Goal: Task Accomplishment & Management: Complete application form

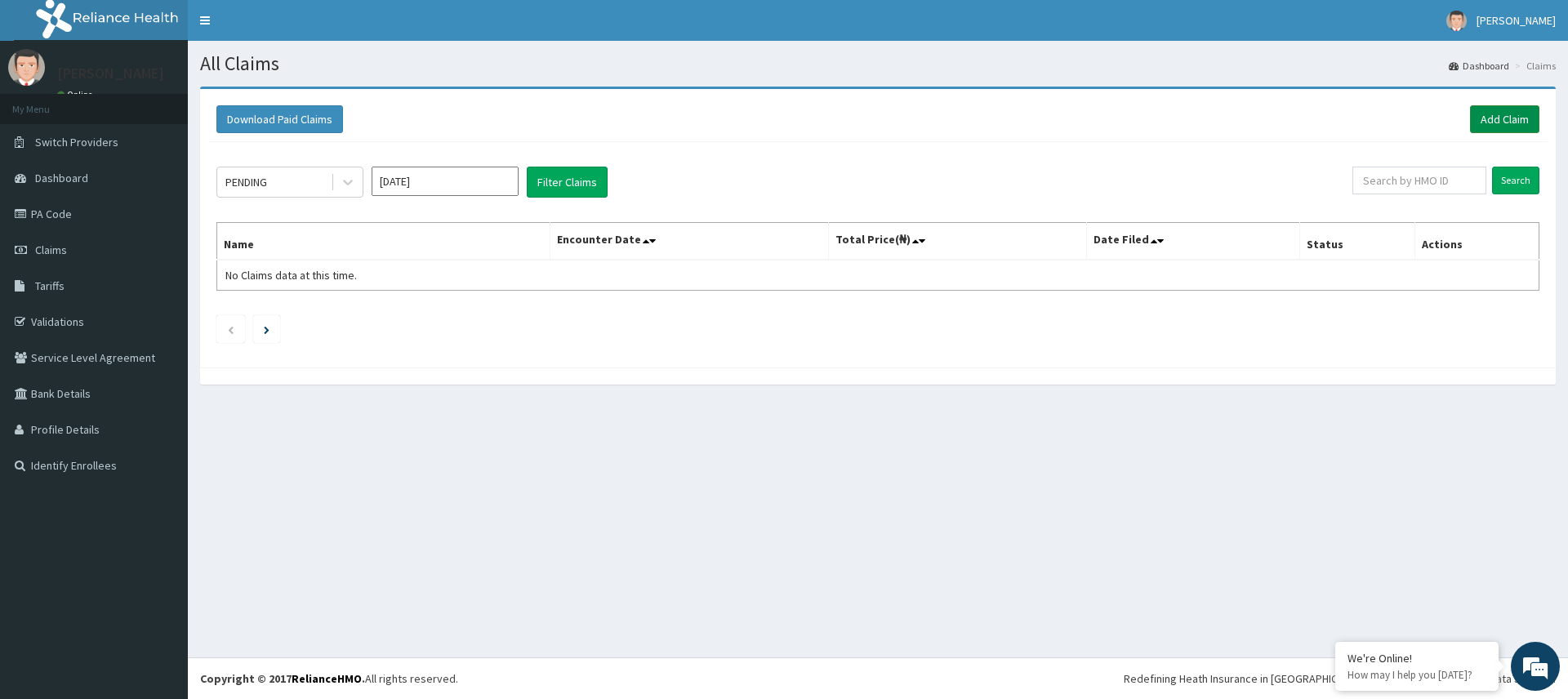
click at [1507, 116] on link "Add Claim" at bounding box center [1505, 119] width 69 height 28
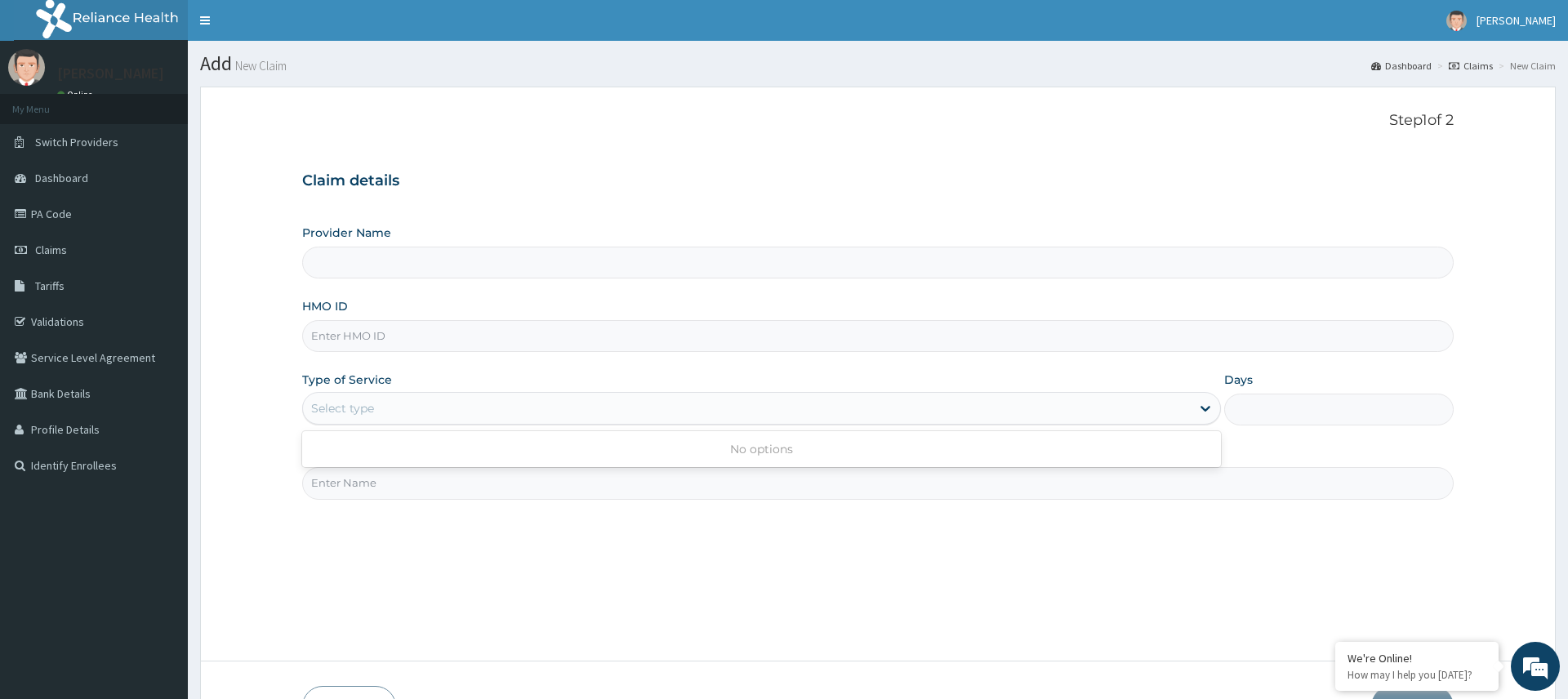
click at [446, 407] on div "Select type" at bounding box center [746, 408] width 887 height 26
click at [497, 406] on div "Select type" at bounding box center [746, 408] width 887 height 26
click at [502, 475] on input "Practitioner" at bounding box center [877, 483] width 1150 height 32
click at [45, 248] on span "Claims" at bounding box center [52, 250] width 32 height 15
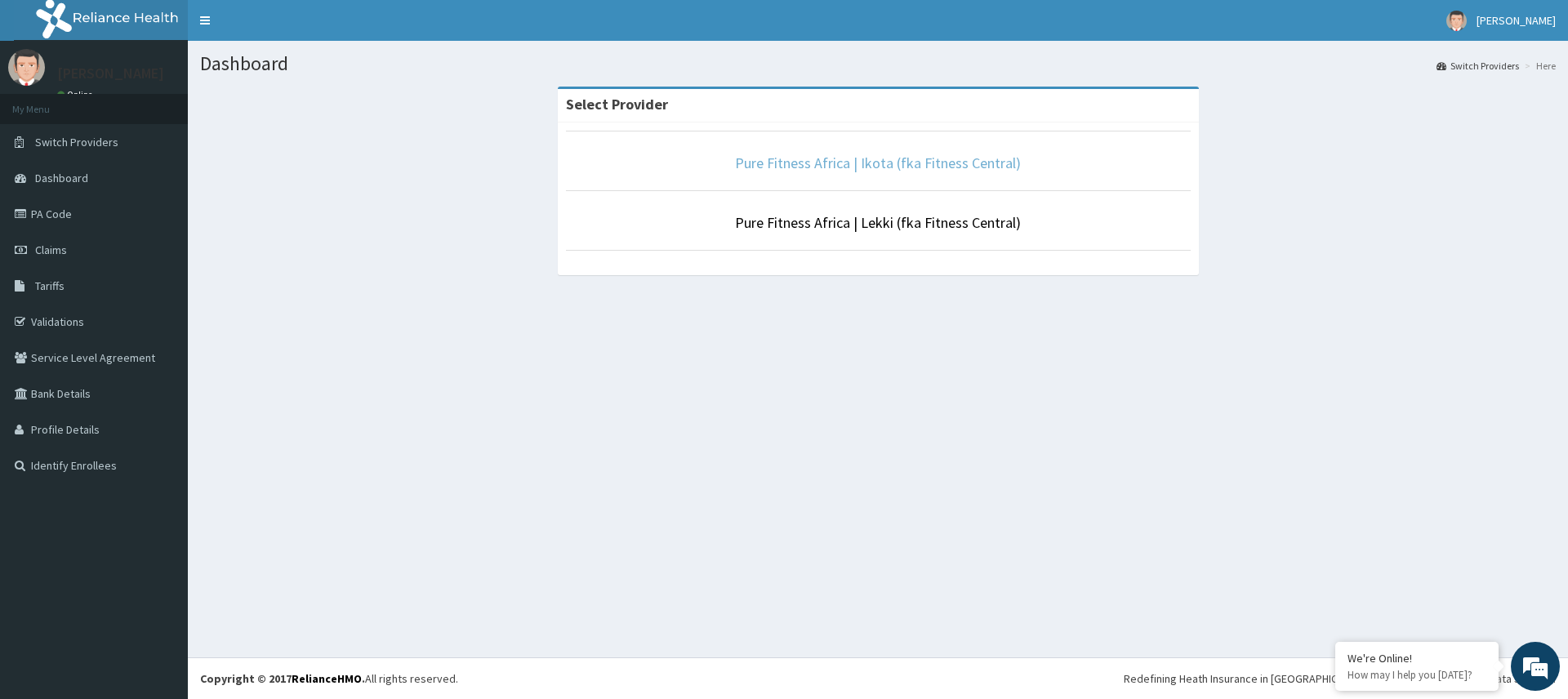
drag, startPoint x: 851, startPoint y: 158, endPoint x: 812, endPoint y: 180, distance: 44.8
click at [851, 159] on link "Pure Fitness Africa | Ikota (fka Fitness Central)" at bounding box center [878, 163] width 286 height 19
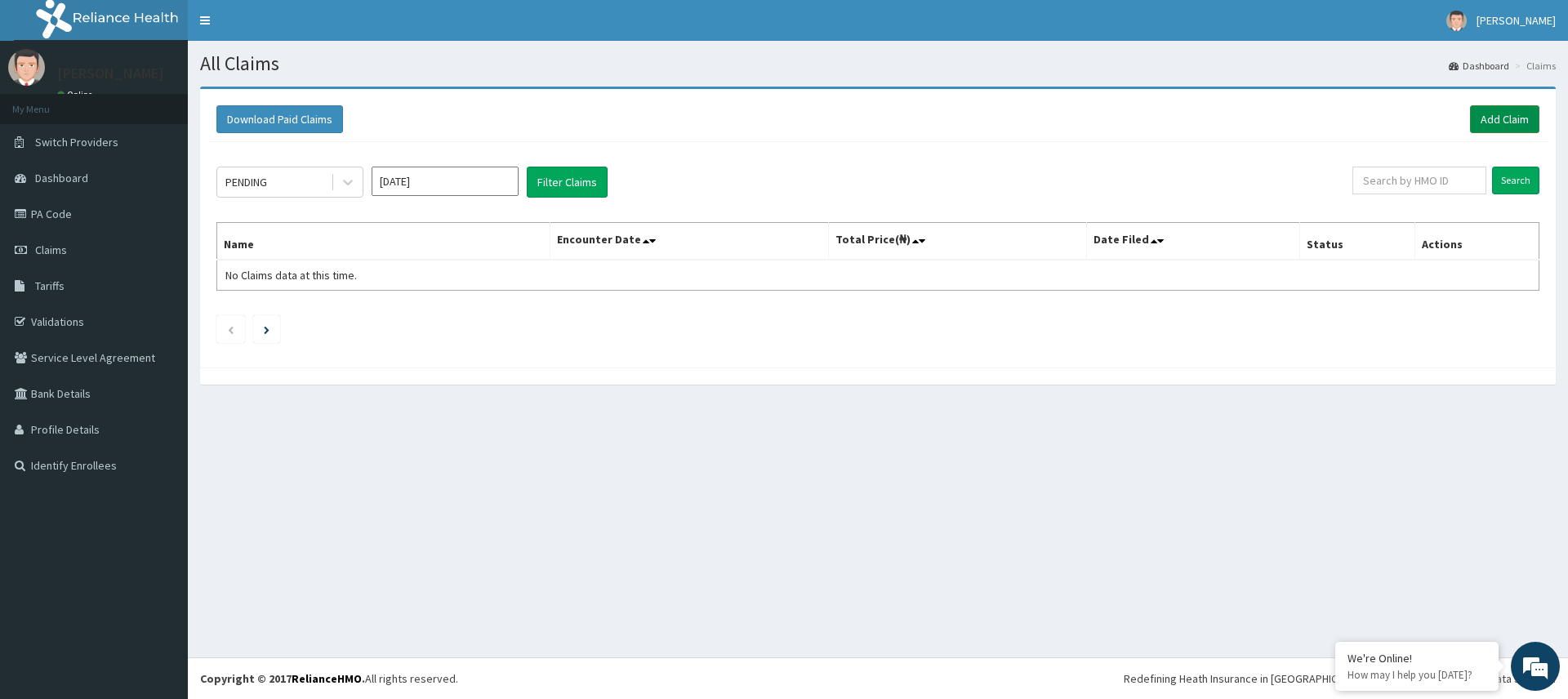
click at [1494, 117] on link "Add Claim" at bounding box center [1505, 119] width 69 height 28
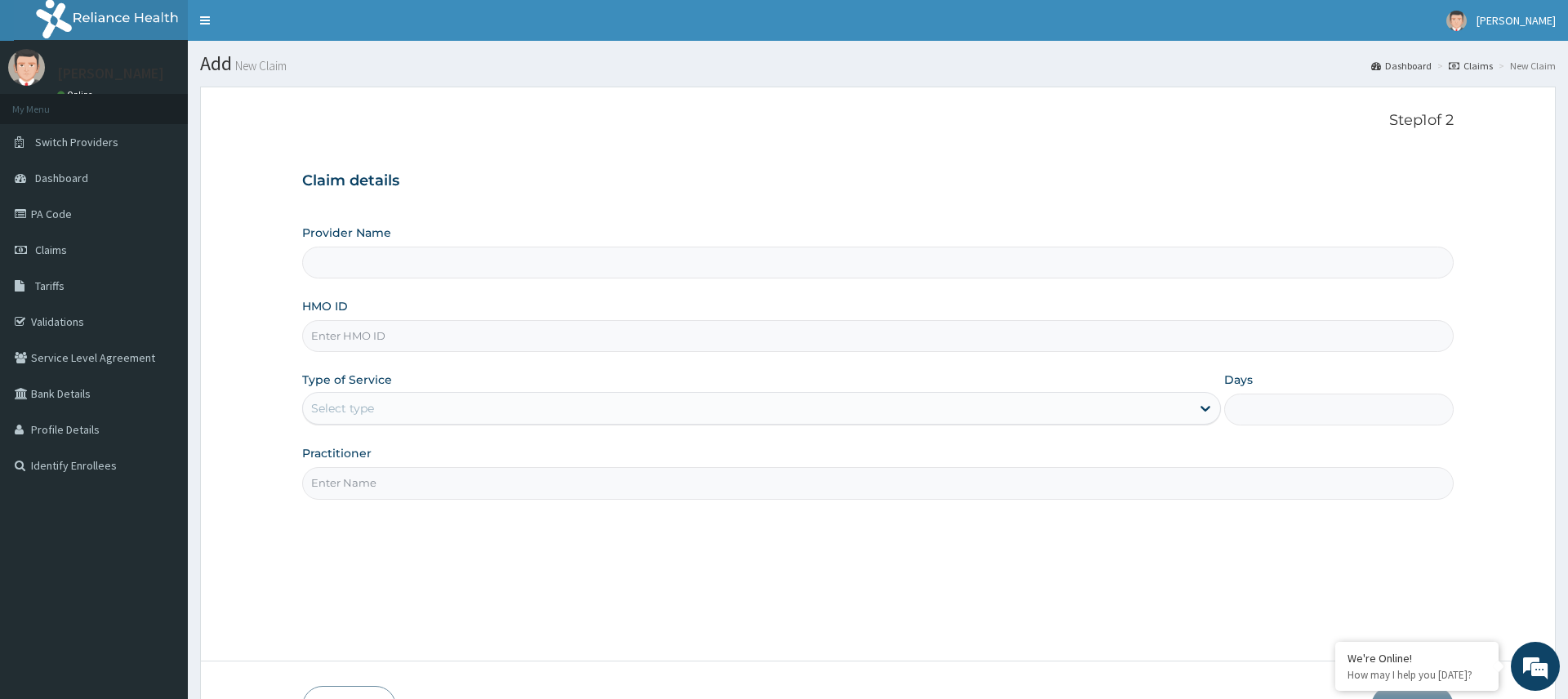
click at [540, 490] on input "Practitioner" at bounding box center [877, 483] width 1150 height 32
type input "gy"
type input "Pure Fitness Africa | Ikota (fka Fitness Central)"
type input "1"
type input "gym"
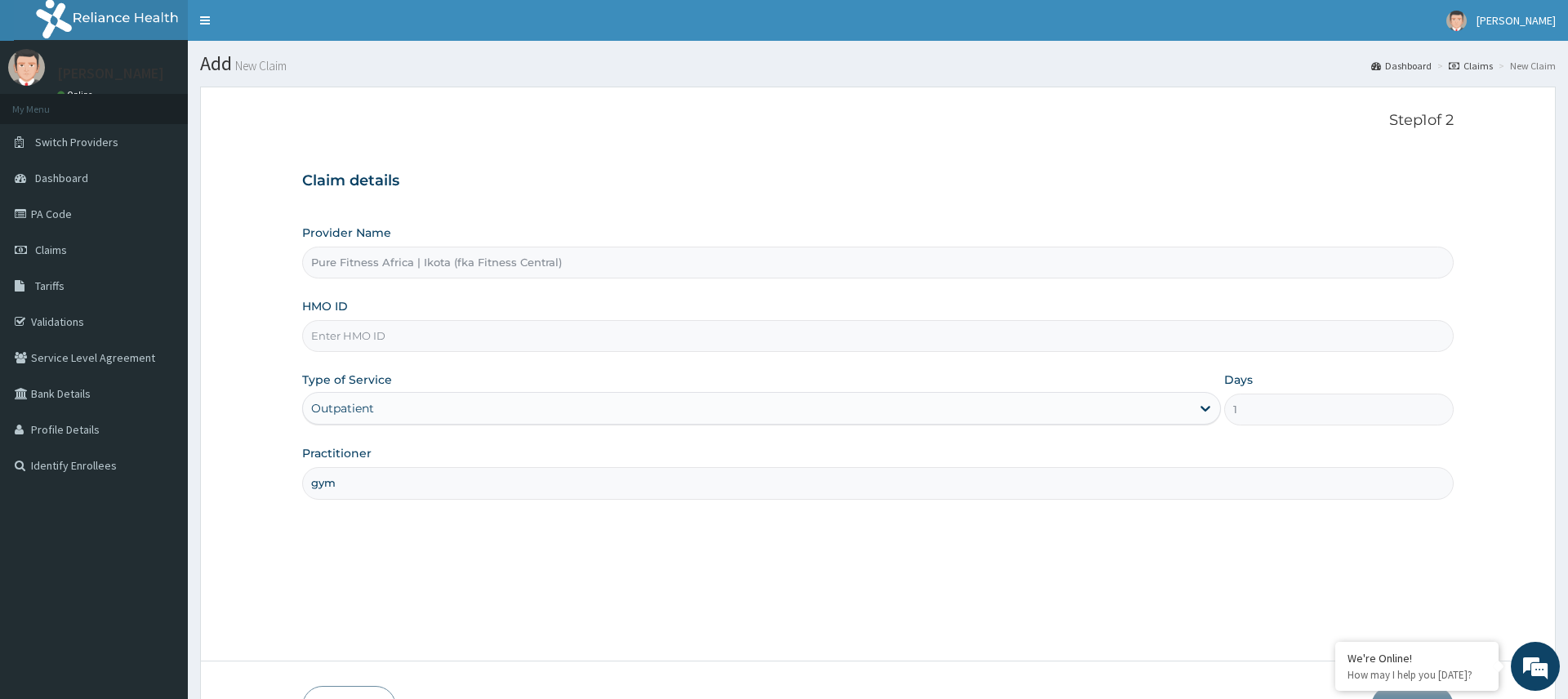
click at [479, 327] on input "HMO ID" at bounding box center [877, 336] width 1150 height 32
drag, startPoint x: 374, startPoint y: 335, endPoint x: 402, endPoint y: 331, distance: 28.3
click at [375, 335] on input "PDM/10058/A" at bounding box center [877, 336] width 1150 height 32
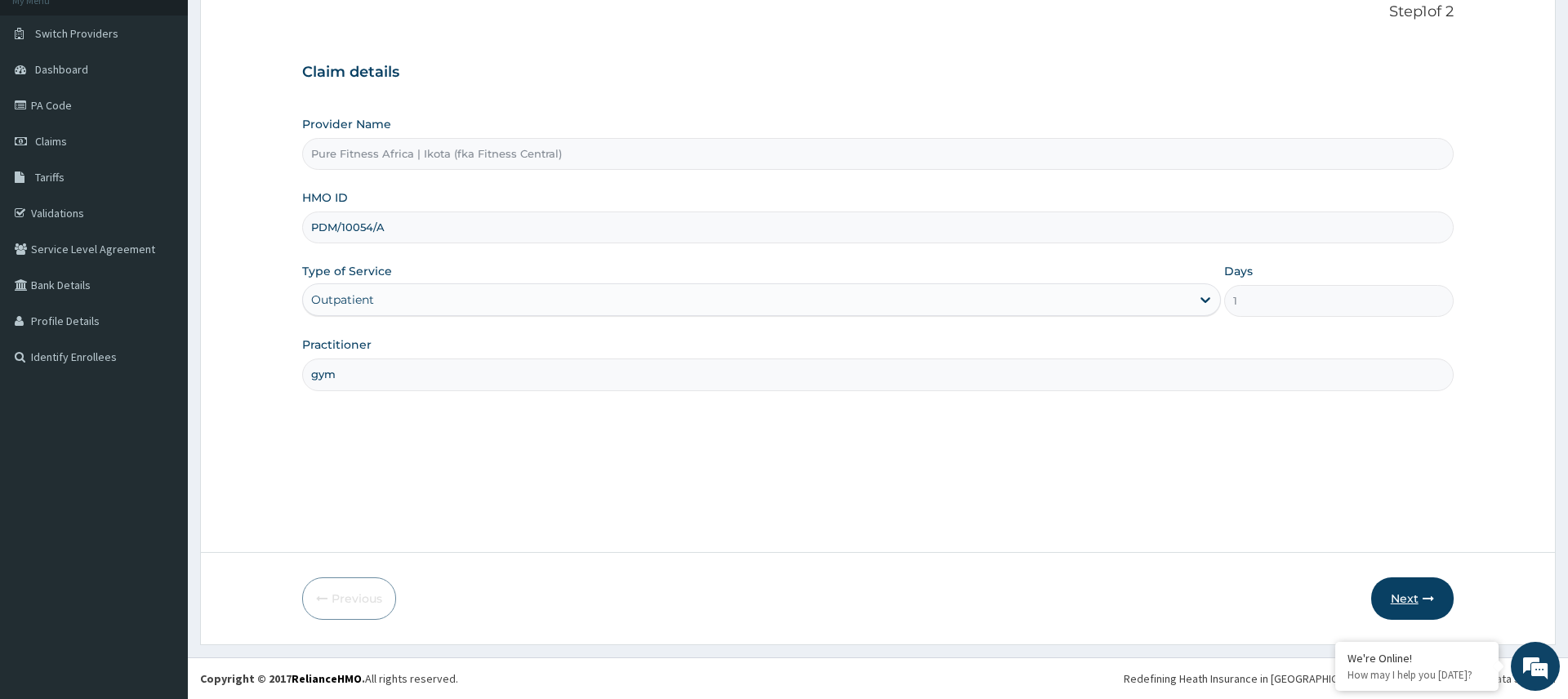
type input "PDM/10054/A"
click at [1429, 592] on button "Next" at bounding box center [1412, 599] width 83 height 43
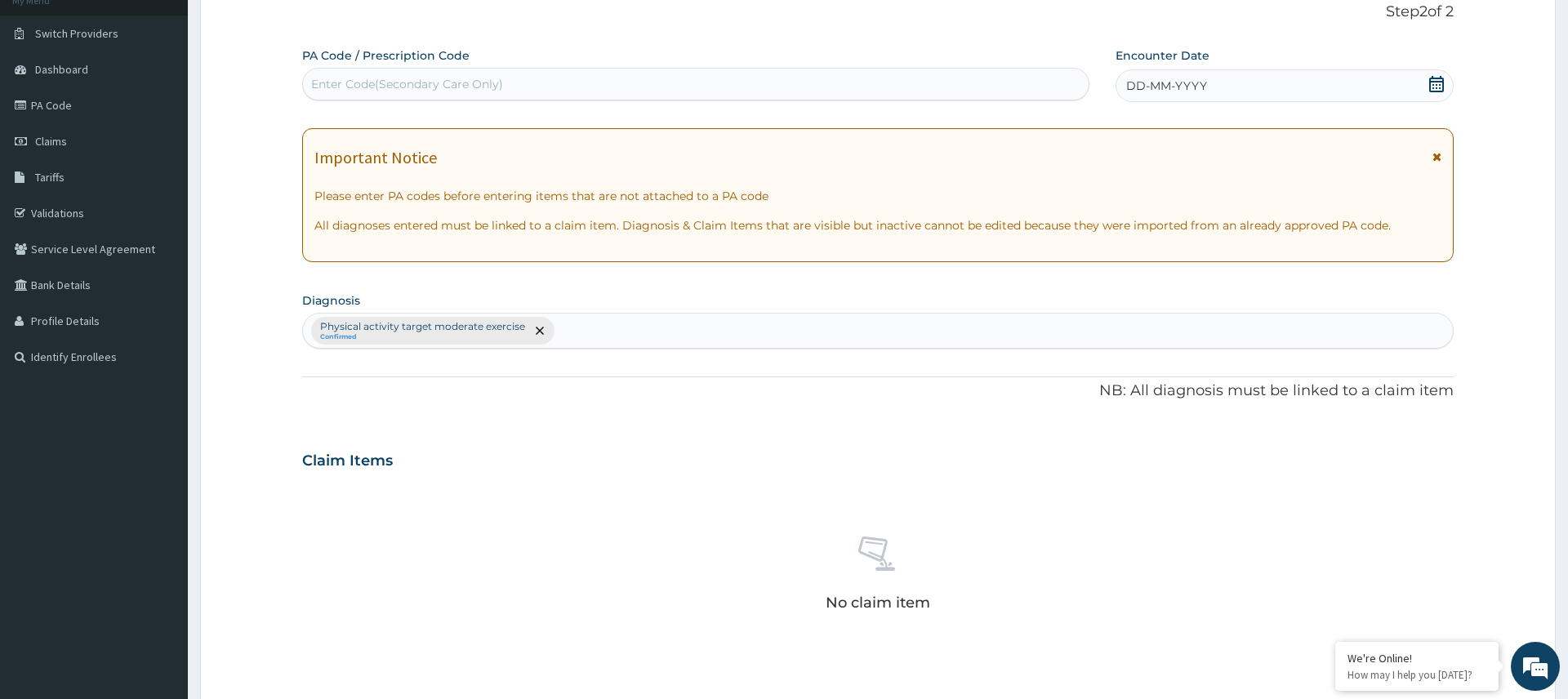
click at [821, 85] on div "Enter Code(Secondary Care Only)" at bounding box center [696, 83] width 785 height 26
type input "PA/1BC991"
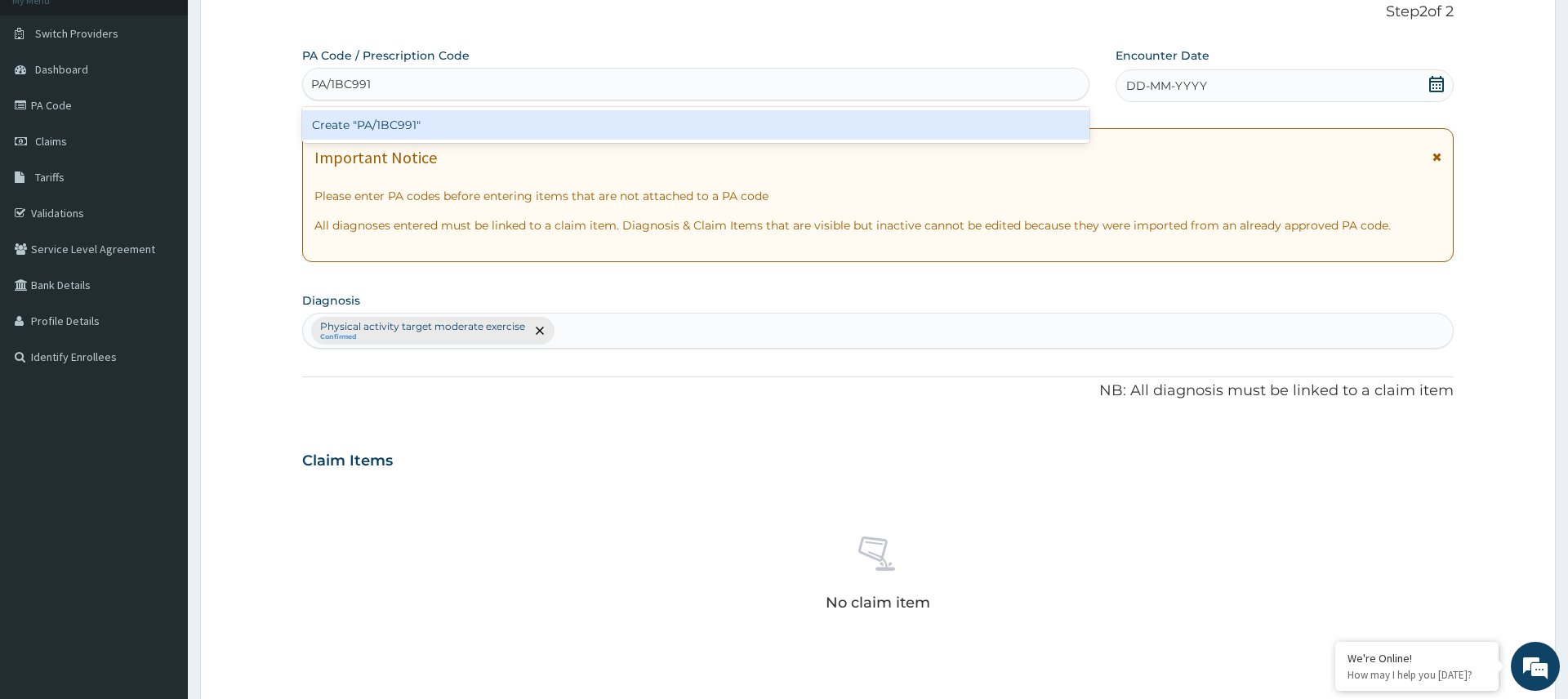
click at [402, 131] on div "Create "PA/1BC991"" at bounding box center [696, 124] width 787 height 29
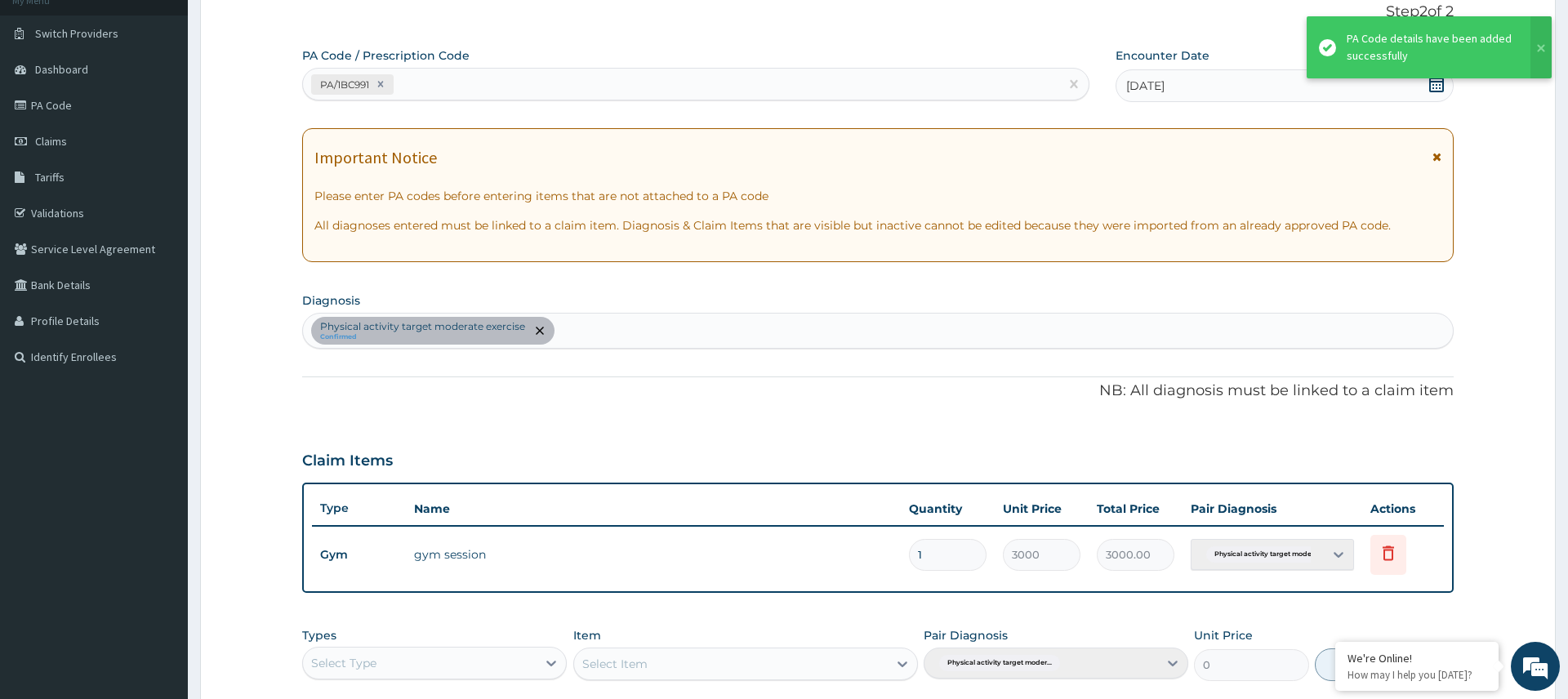
scroll to position [385, 0]
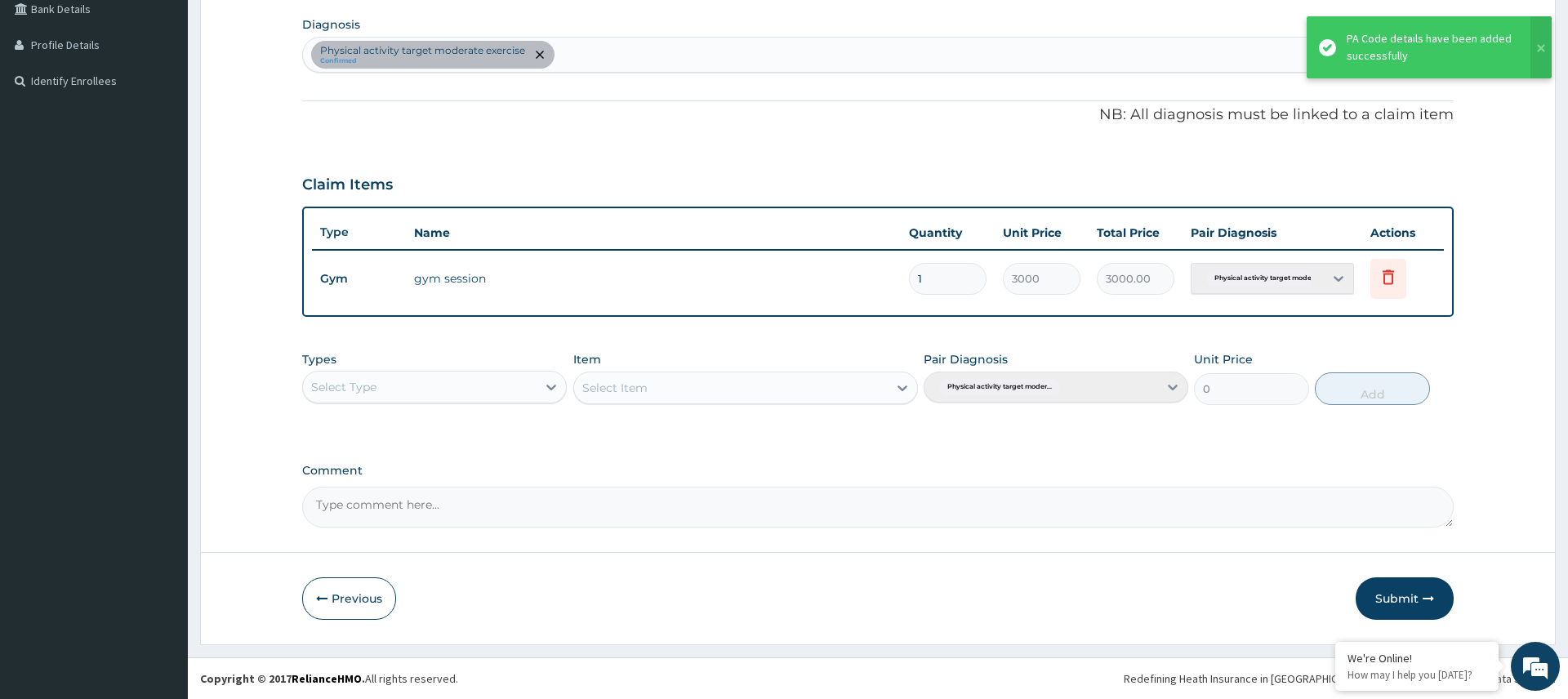
click at [515, 385] on div "Select Type" at bounding box center [419, 386] width 234 height 26
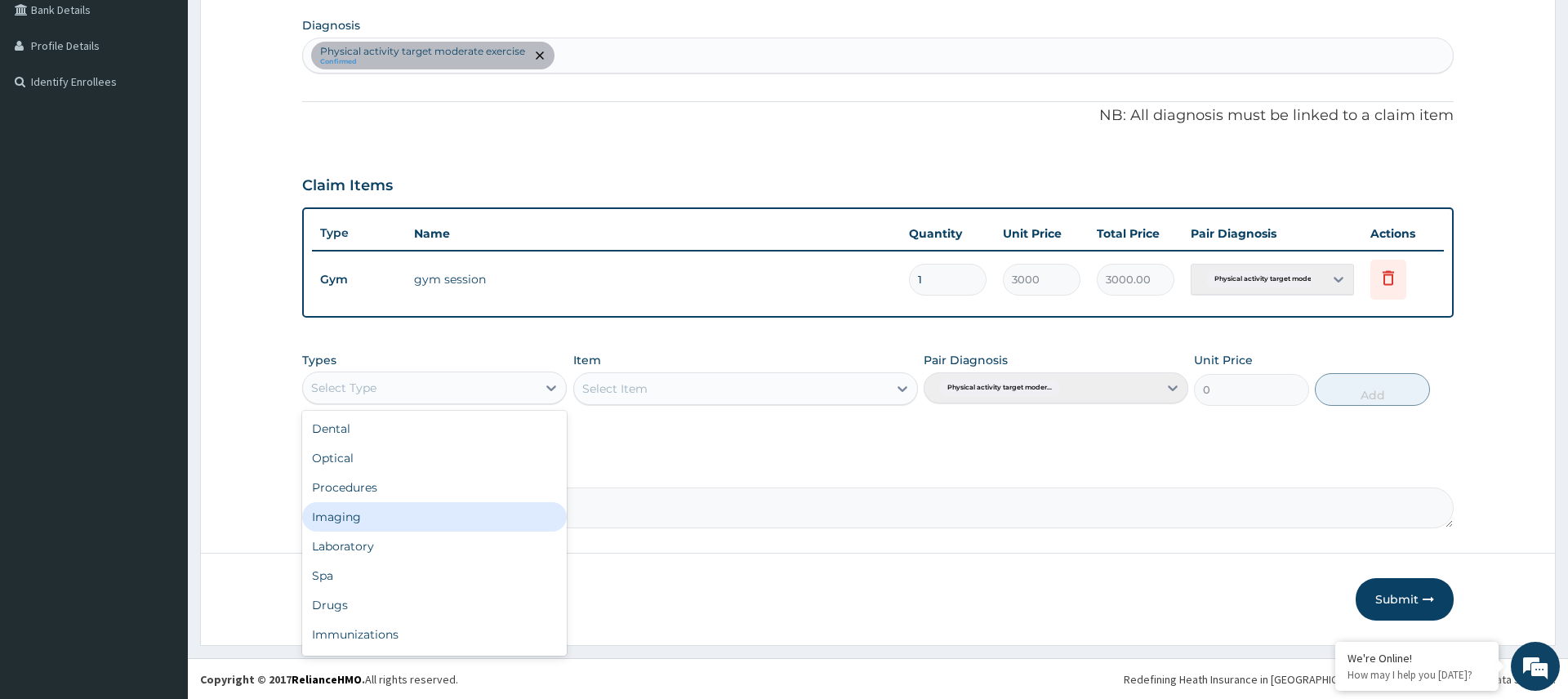
scroll to position [56, 0]
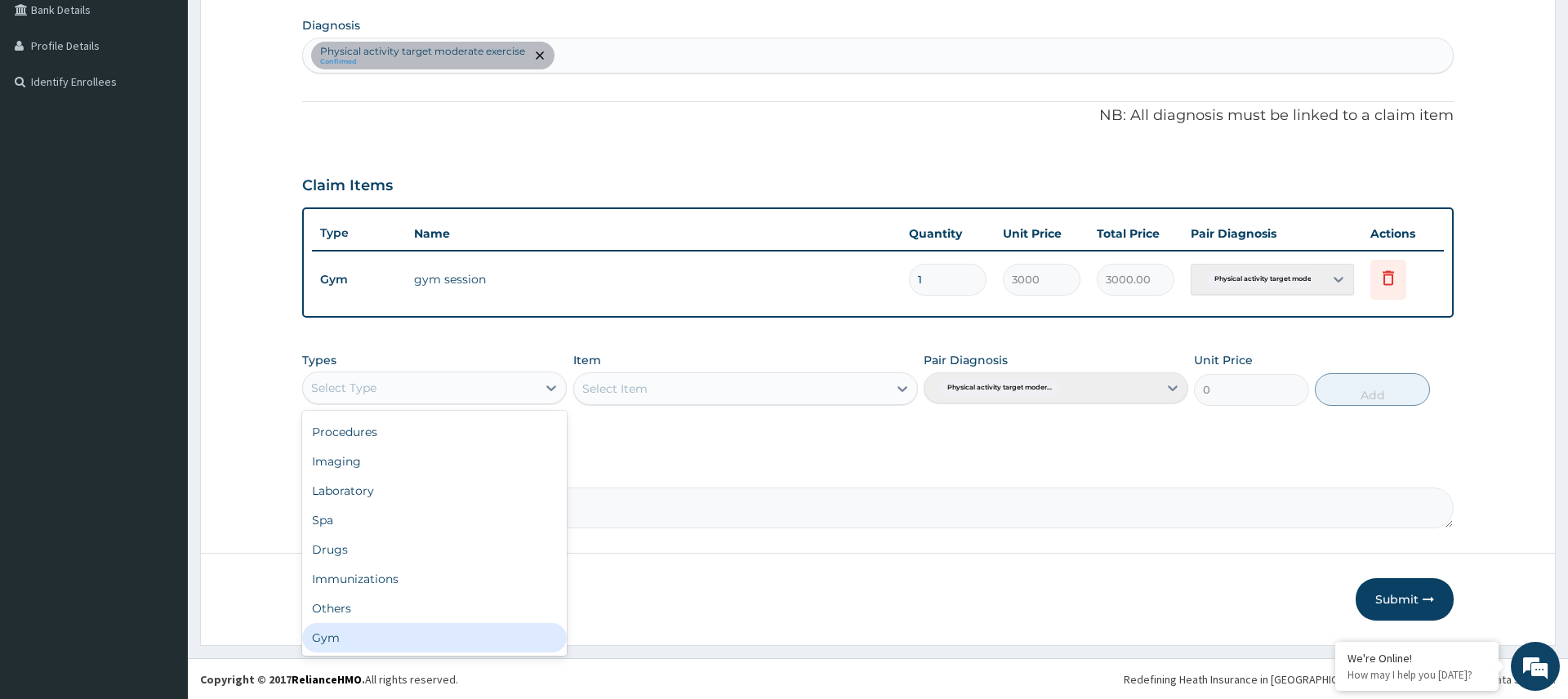
click at [421, 642] on div "Gym" at bounding box center [434, 637] width 265 height 29
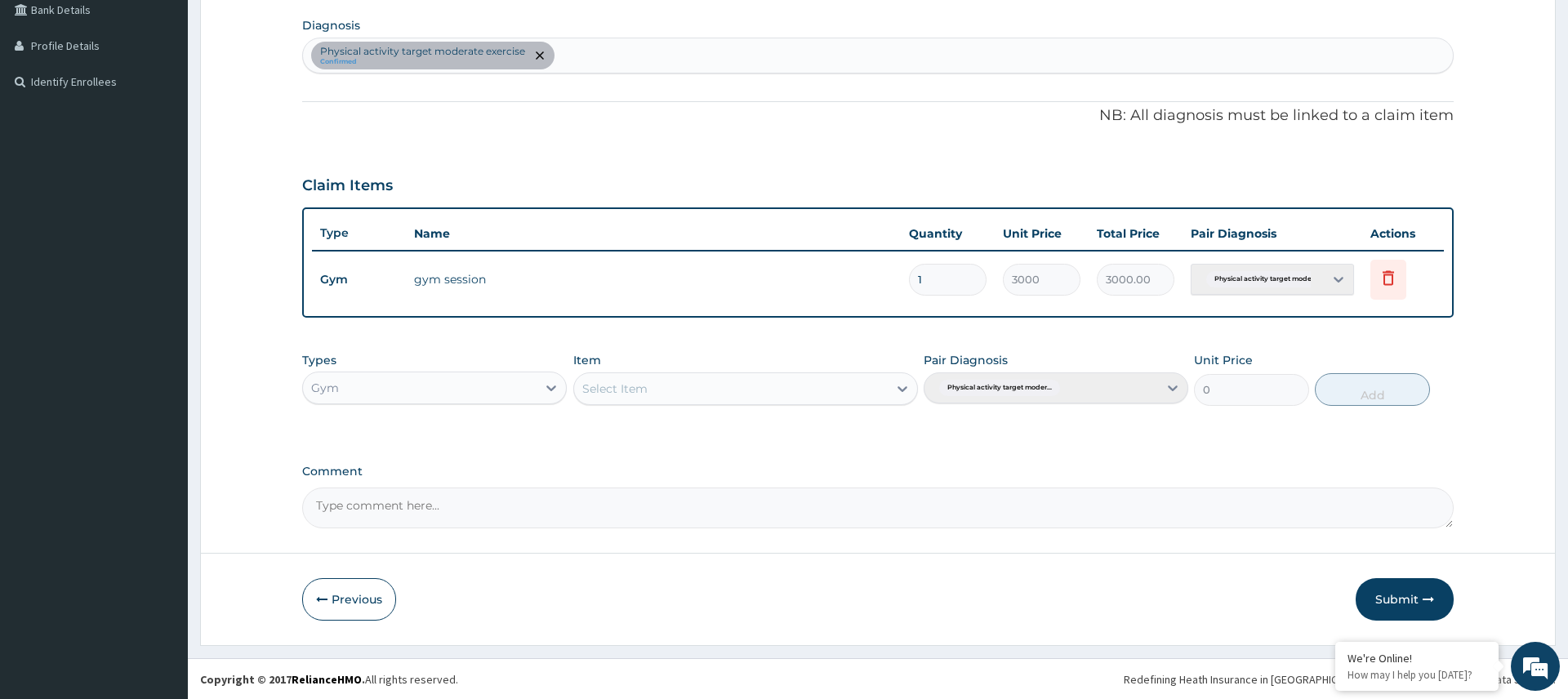
click at [1396, 592] on button "Submit" at bounding box center [1405, 600] width 98 height 43
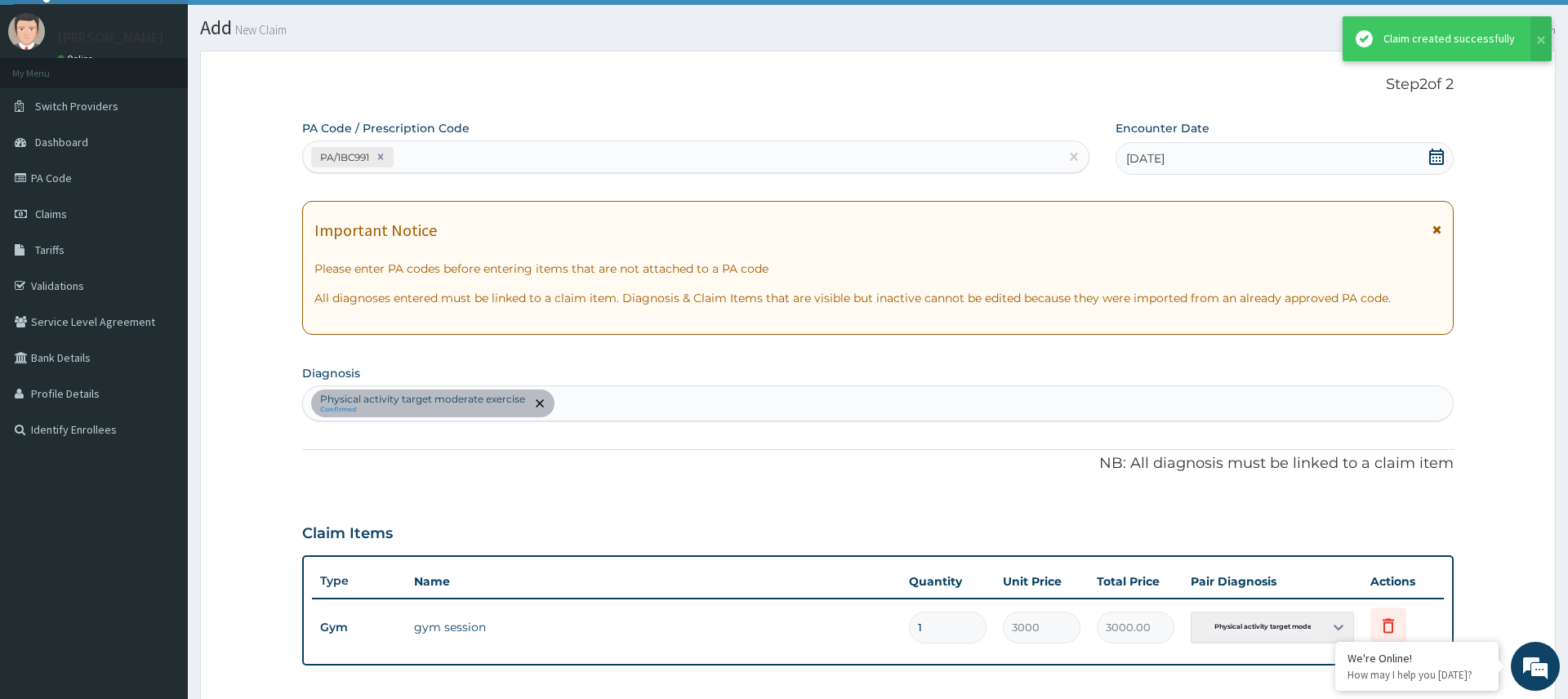
scroll to position [384, 0]
